Goal: Information Seeking & Learning: Learn about a topic

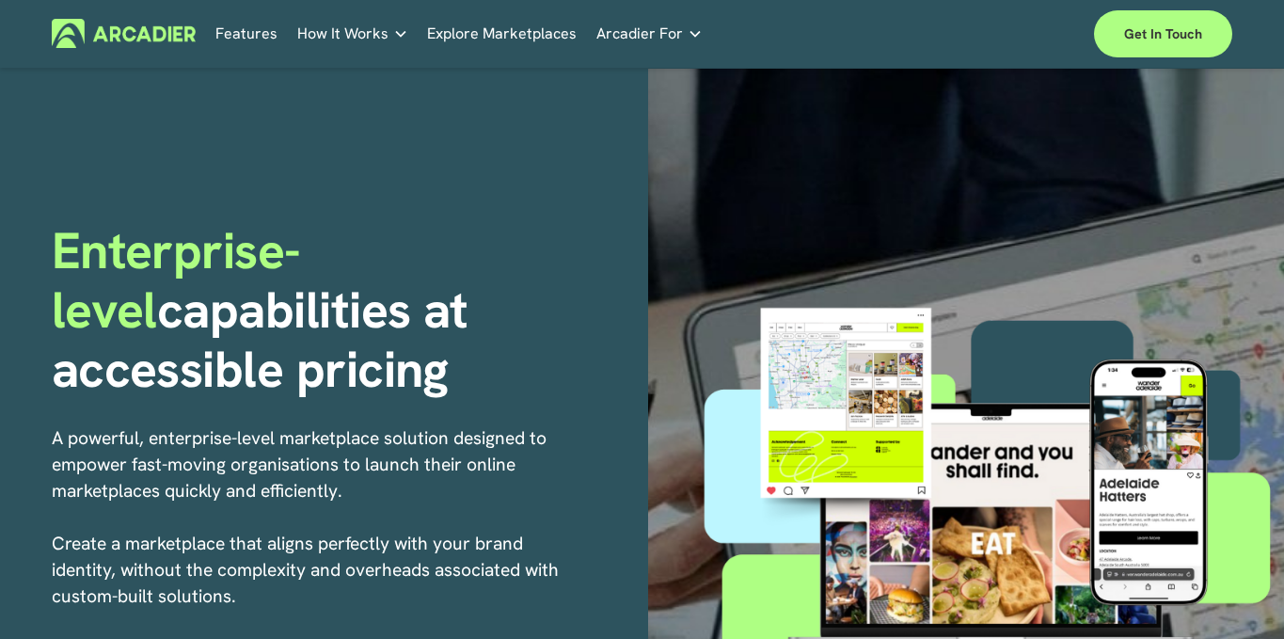
click at [253, 28] on link "Features" at bounding box center [246, 33] width 62 height 29
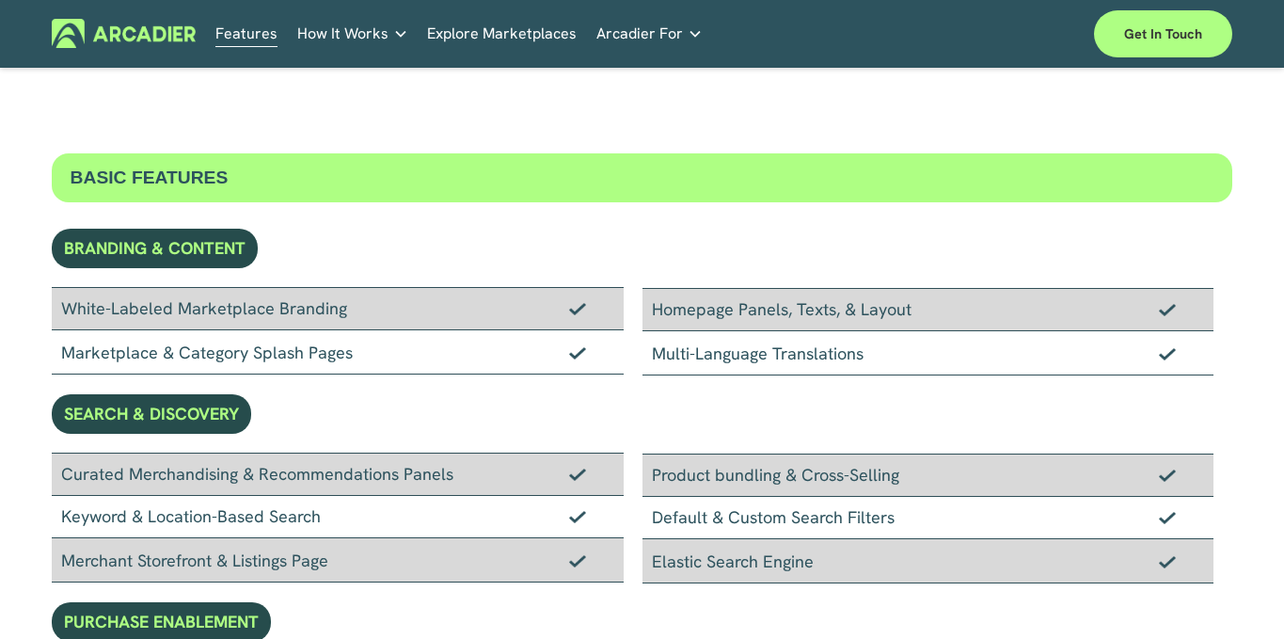
click at [170, 33] on img at bounding box center [124, 33] width 144 height 29
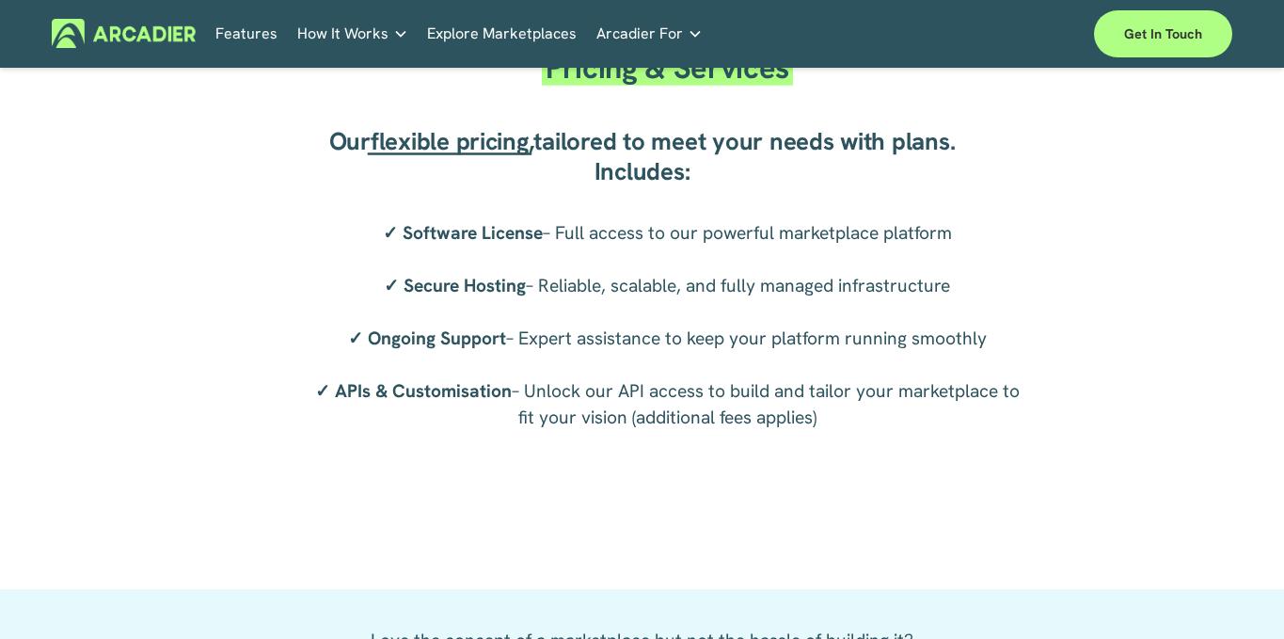
scroll to position [3312, 0]
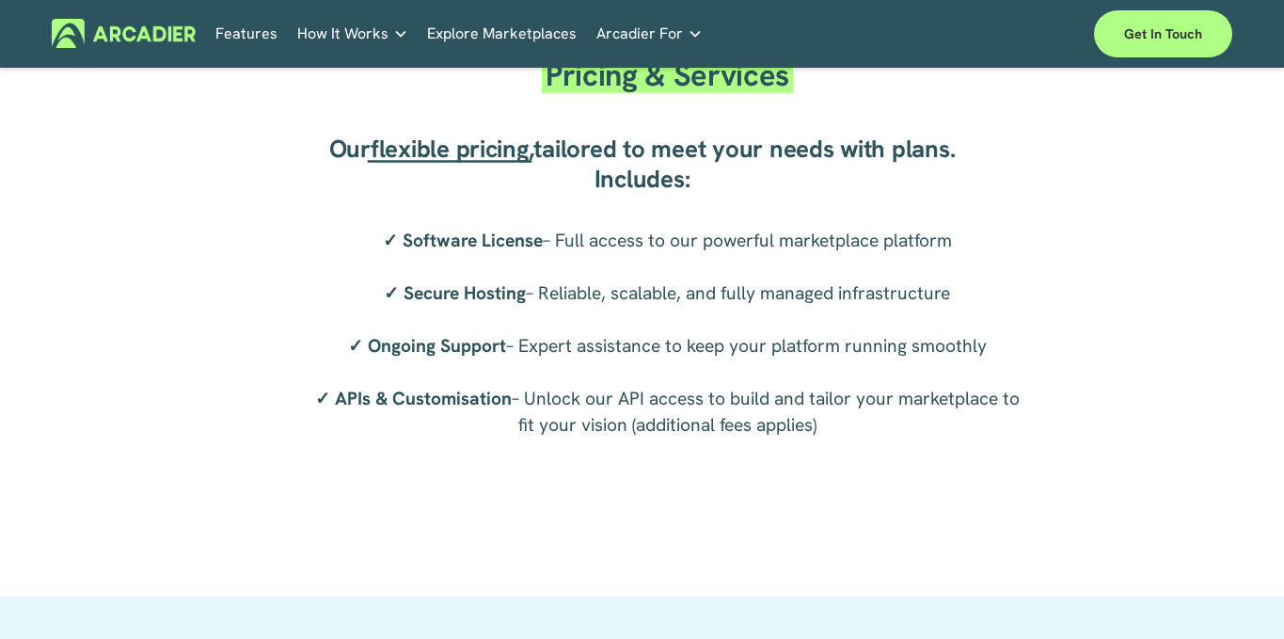
click at [443, 156] on span "flexible pricing" at bounding box center [450, 149] width 158 height 32
click at [491, 142] on span "flexible pricing" at bounding box center [450, 149] width 158 height 32
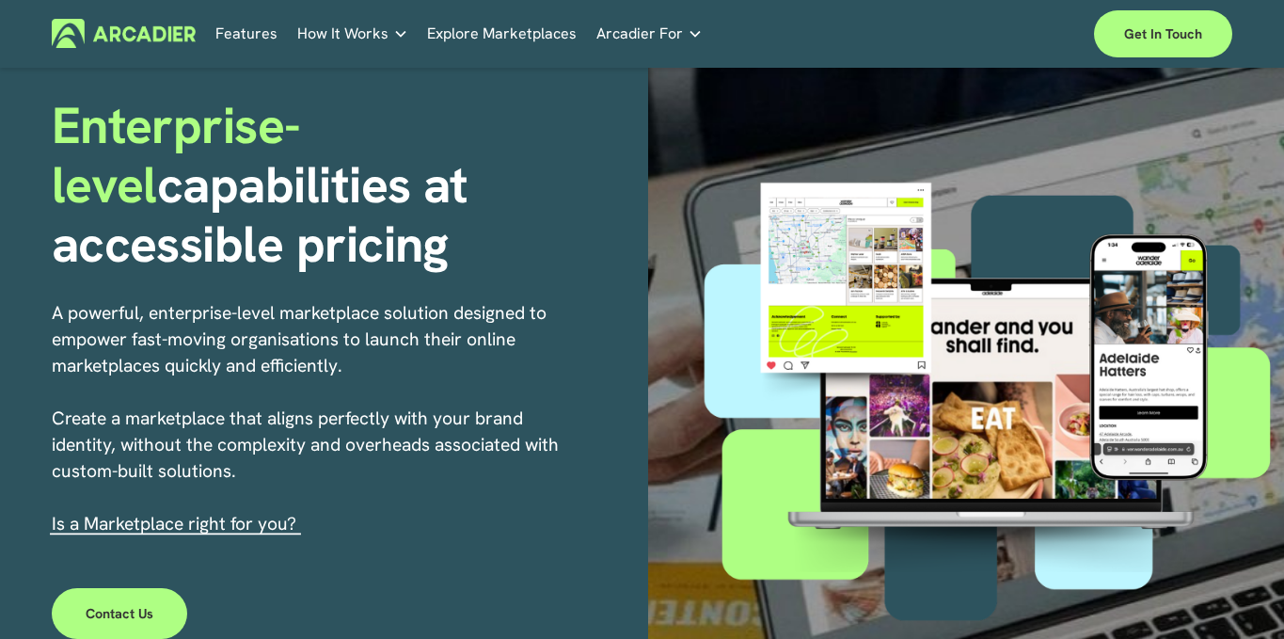
scroll to position [123, 0]
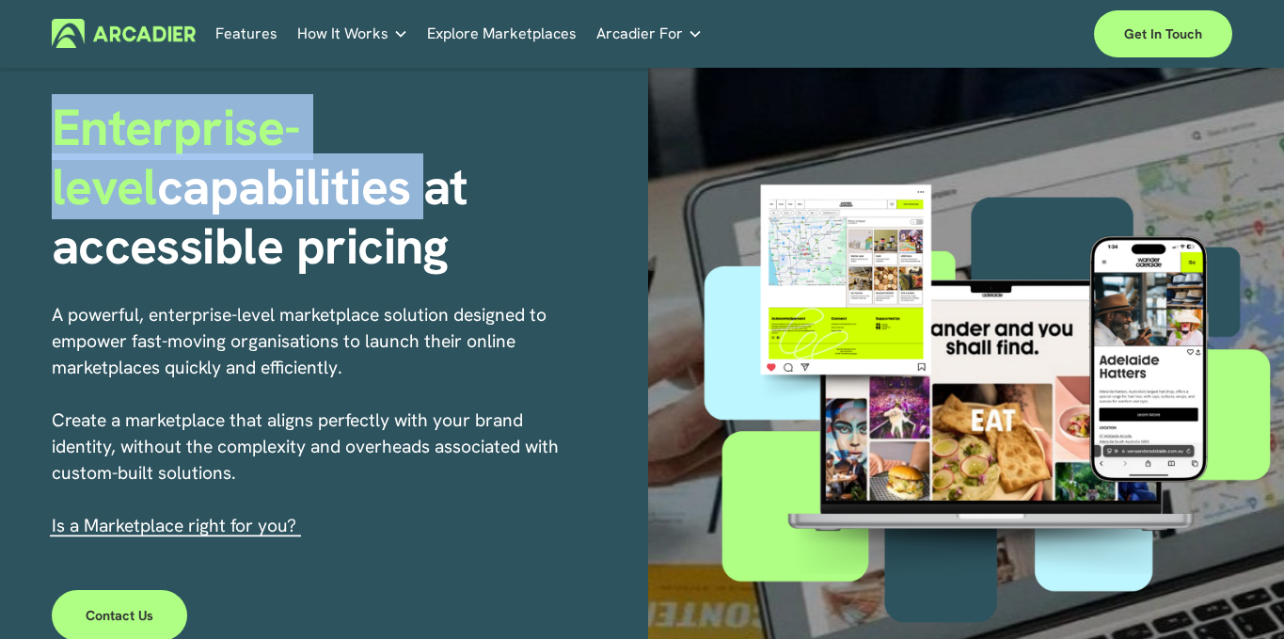
drag, startPoint x: 310, startPoint y: 189, endPoint x: 53, endPoint y: 147, distance: 261.3
click at [53, 147] on h1 "Enterprise-level capabilities at accessible pricing" at bounding box center [344, 187] width 584 height 179
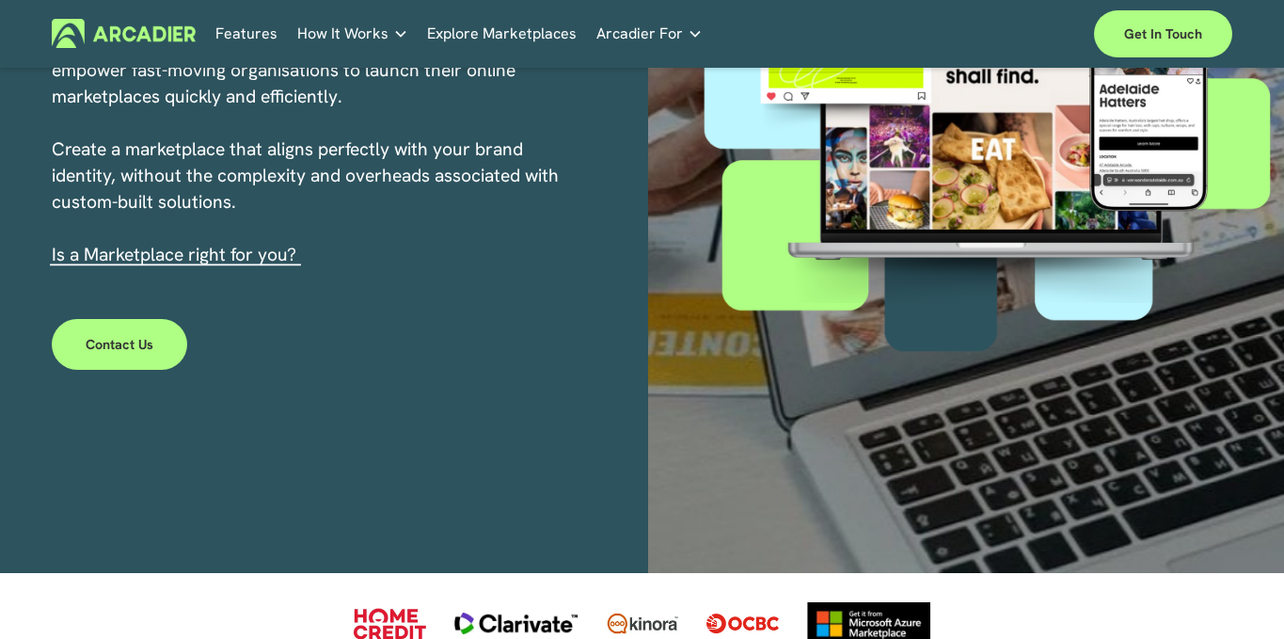
scroll to position [0, 0]
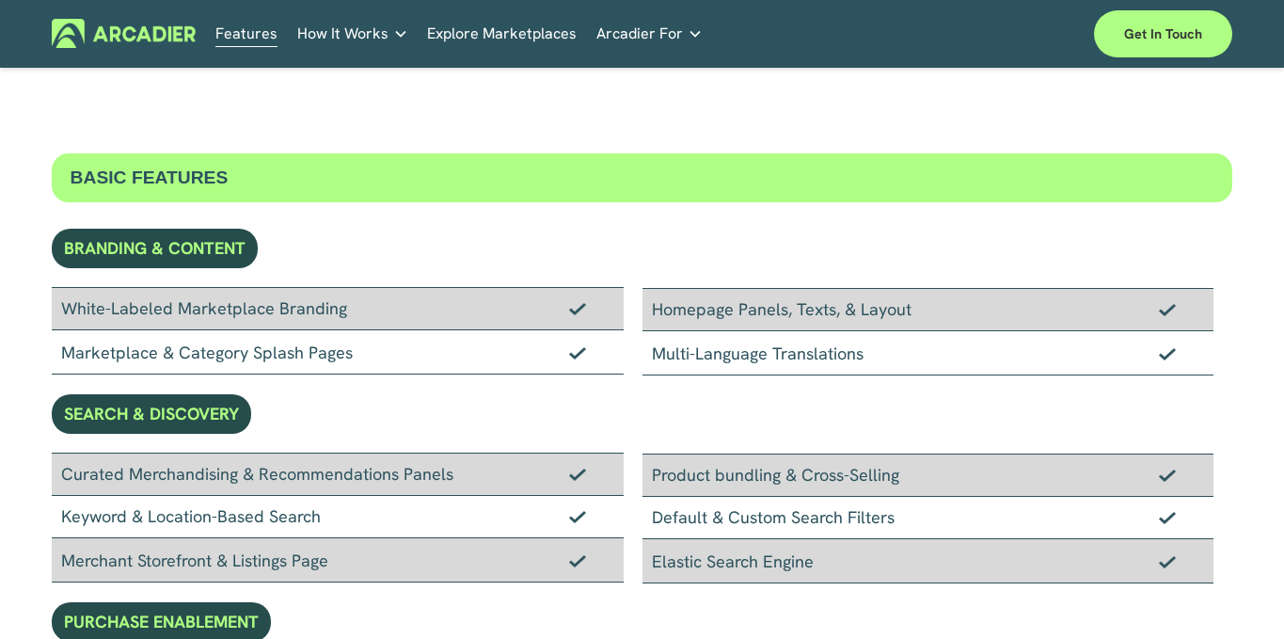
click at [506, 38] on link "Explore Marketplaces" at bounding box center [502, 33] width 150 height 29
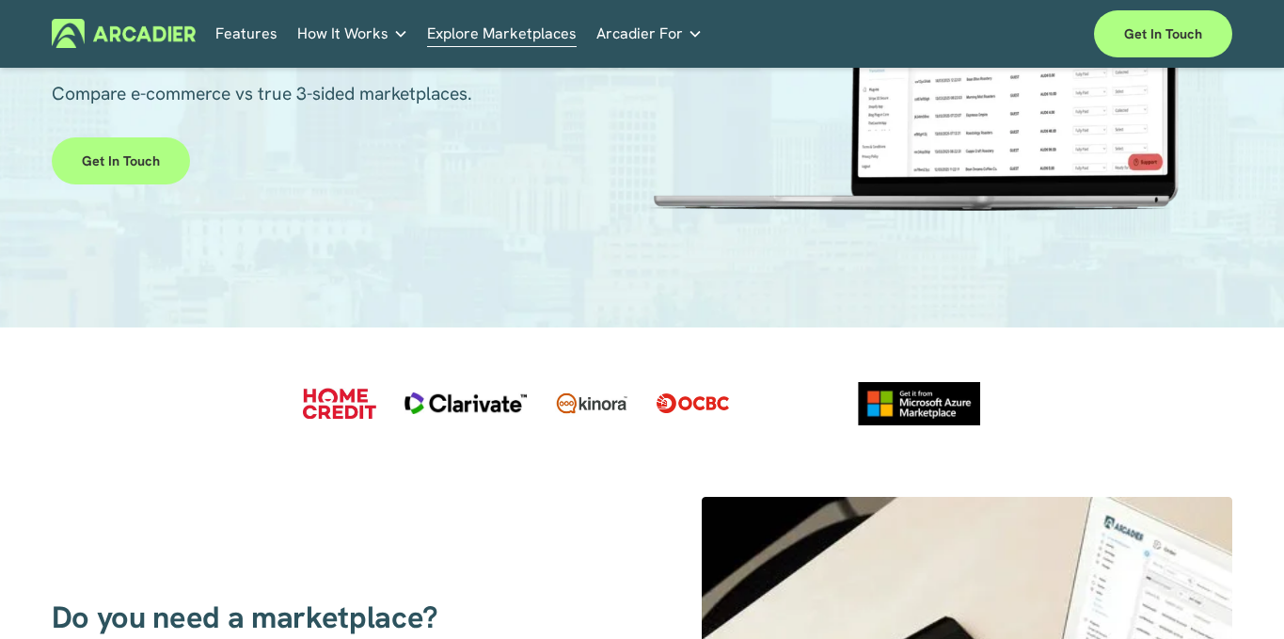
scroll to position [248, 0]
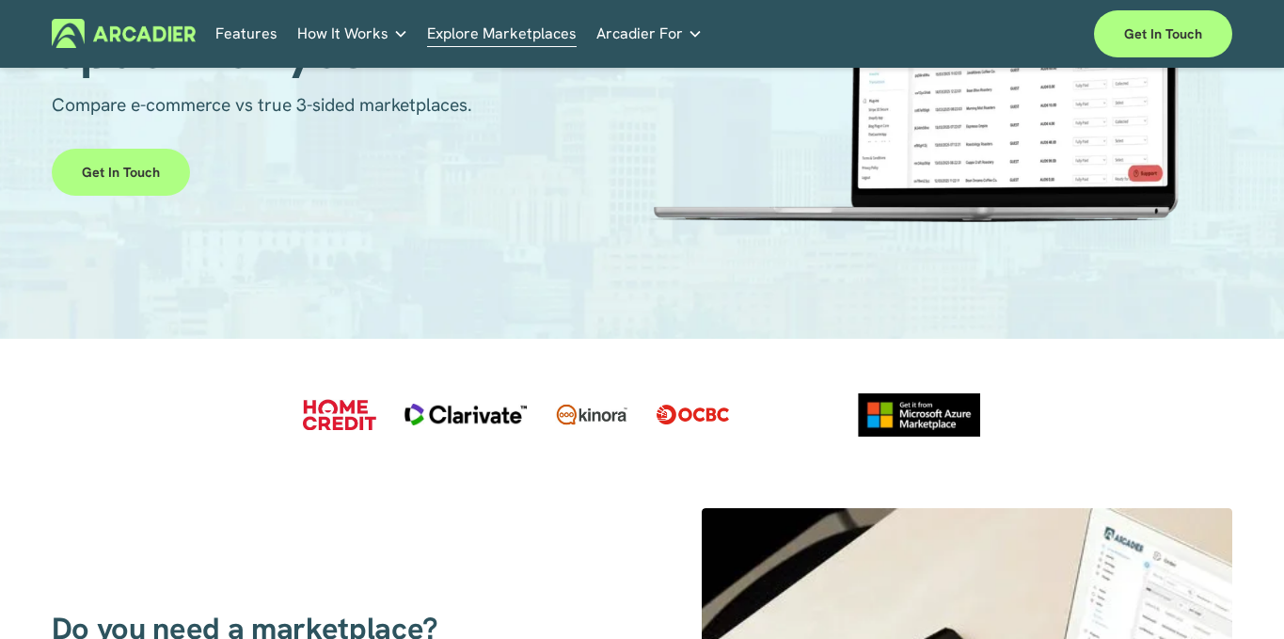
click at [366, 20] on link "How It Works" at bounding box center [352, 33] width 111 height 29
click at [0, 0] on p "Building the world’s most powerful enterprise digital marketplace." at bounding box center [0, 0] width 0 height 0
